Goal: Information Seeking & Learning: Learn about a topic

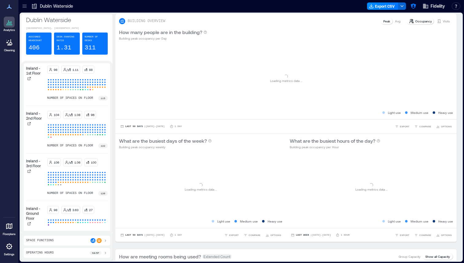
click at [28, 8] on div at bounding box center [25, 6] width 10 height 10
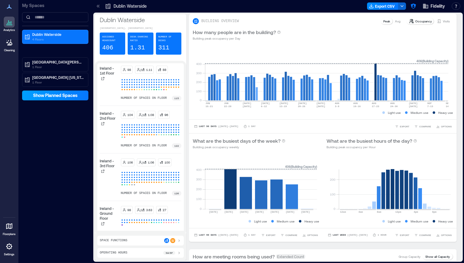
click at [44, 92] on span "Show Planned Spaces" at bounding box center [55, 95] width 44 height 6
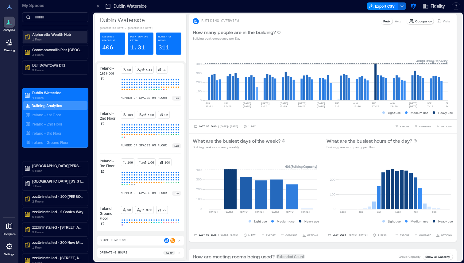
click at [82, 36] on p "Alpharetta Wealth Hub" at bounding box center [58, 34] width 52 height 5
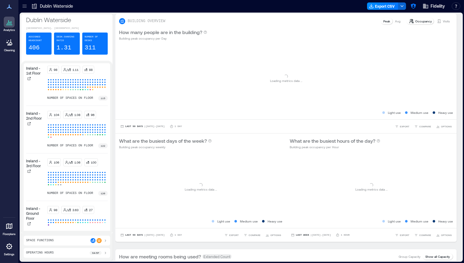
click at [24, 5] on icon at bounding box center [24, 6] width 6 height 6
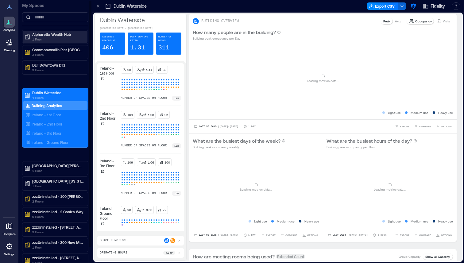
click at [57, 38] on p "1 Floor" at bounding box center [58, 39] width 52 height 5
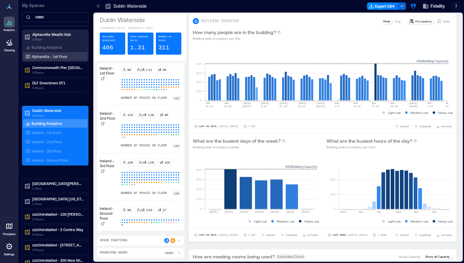
click at [55, 55] on p "Alpharetta - 1st Floor" at bounding box center [50, 56] width 36 height 5
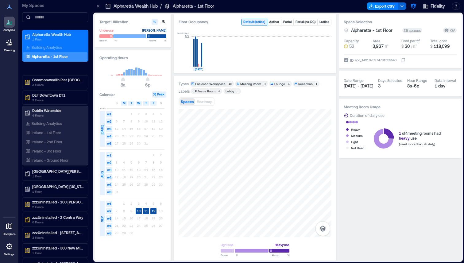
click at [13, 19] on div at bounding box center [9, 22] width 11 height 11
